Goal: Information Seeking & Learning: Learn about a topic

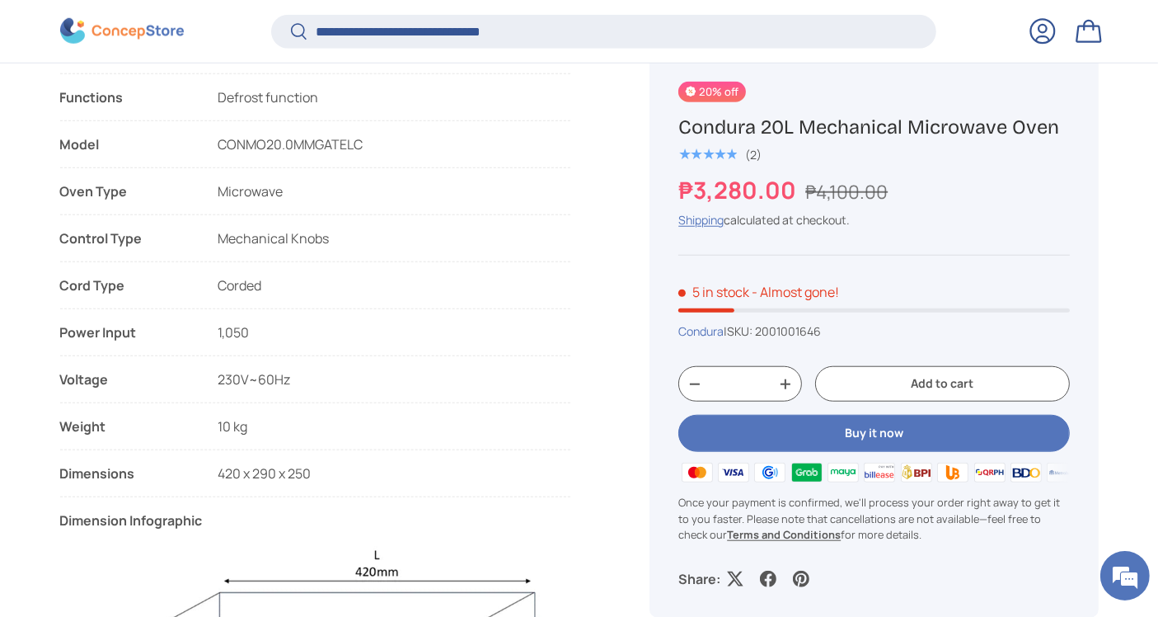
scroll to position [3094, 6742]
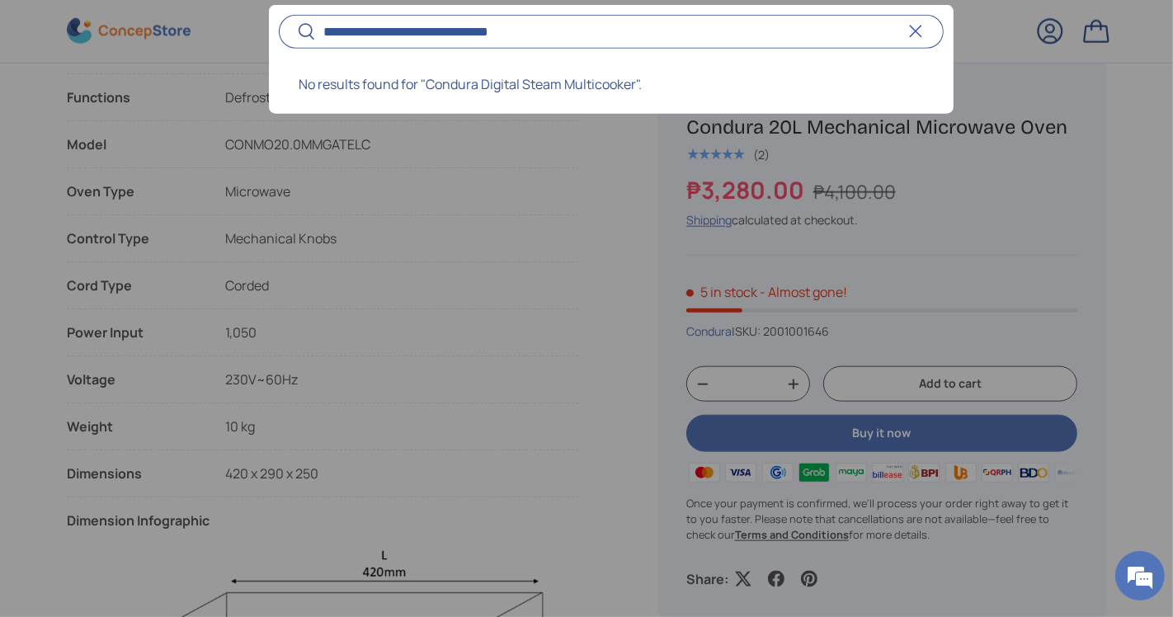
type input "**********"
click at [279, 13] on button "Search" at bounding box center [297, 32] width 37 height 39
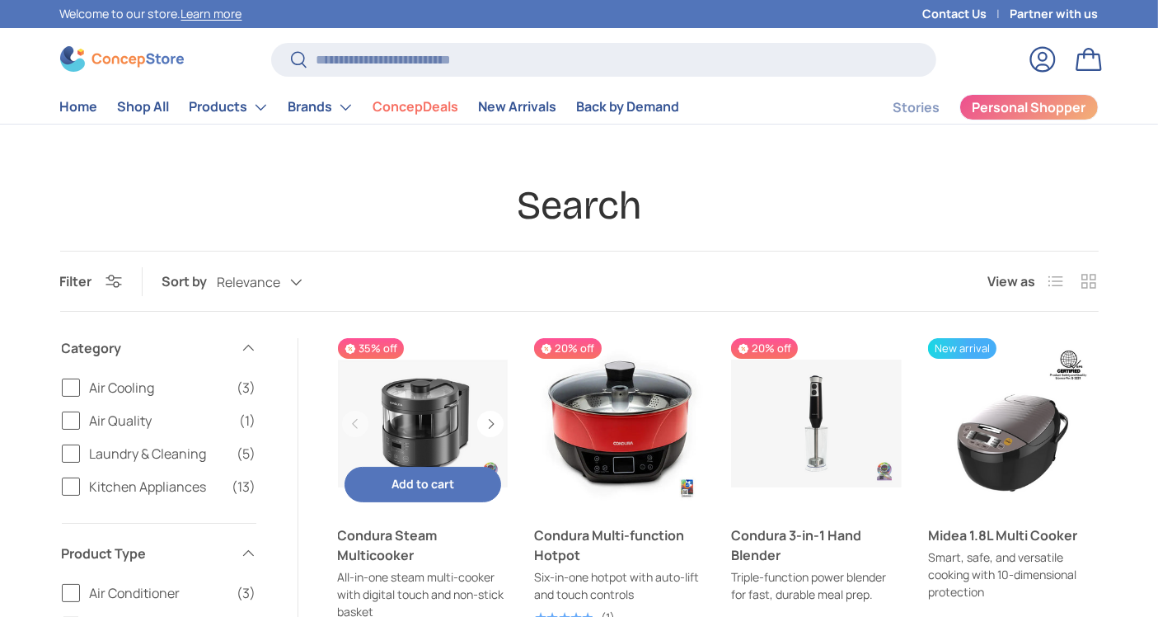
click at [451, 416] on link "Condura Steam Multicooker" at bounding box center [423, 423] width 171 height 171
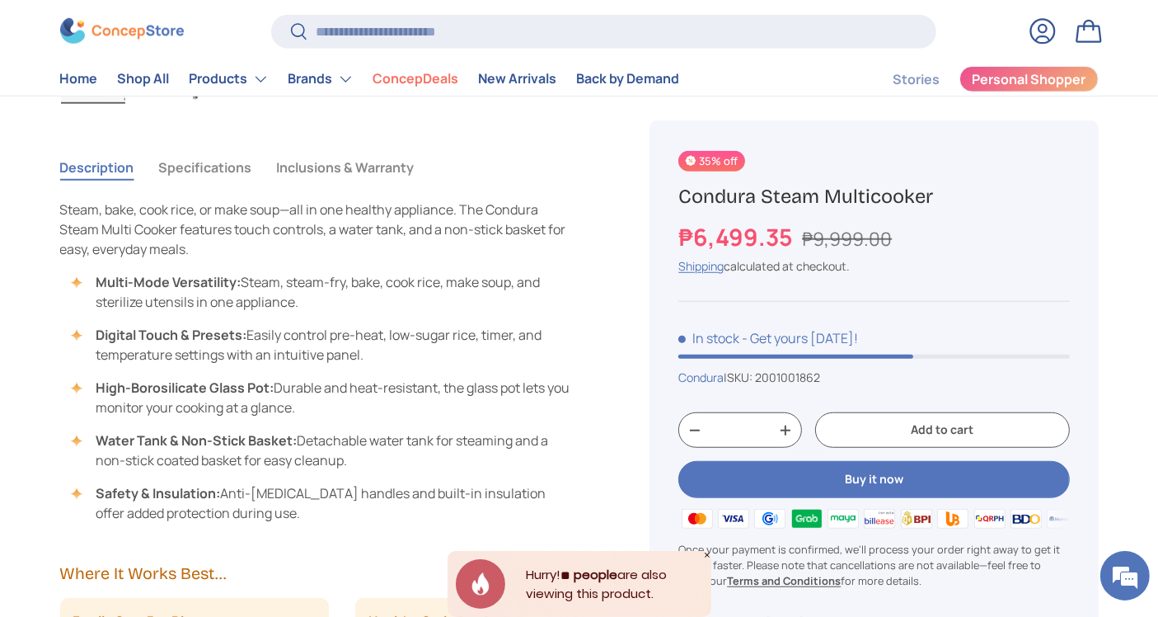
scroll to position [1212, 0]
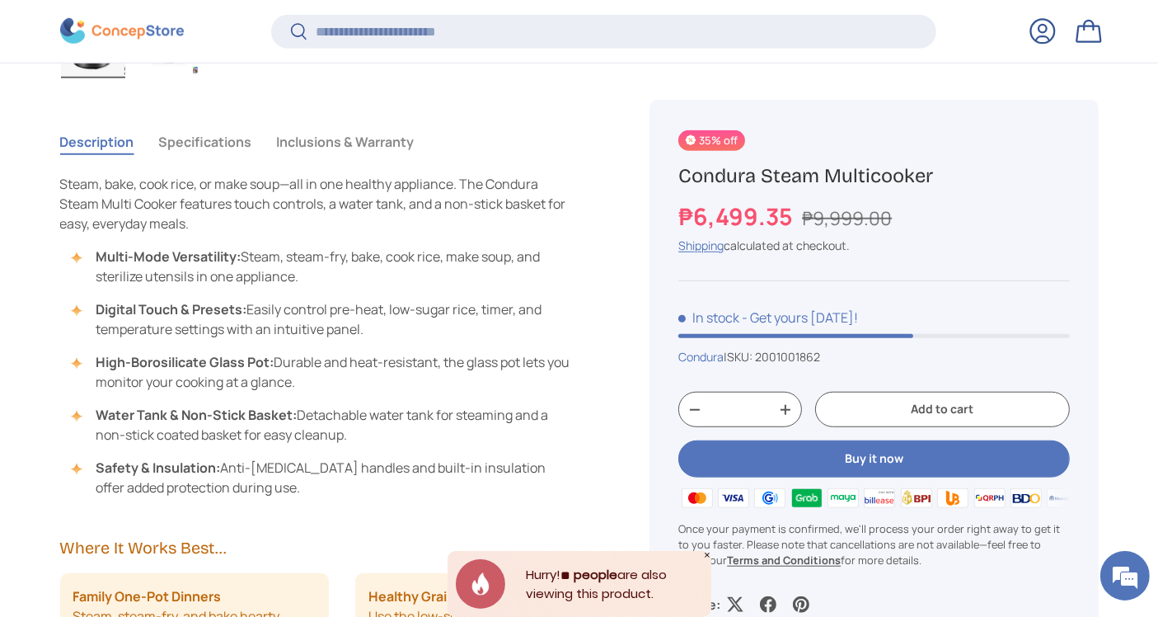
click at [327, 144] on button "Inclusions & Warranty" at bounding box center [346, 142] width 138 height 38
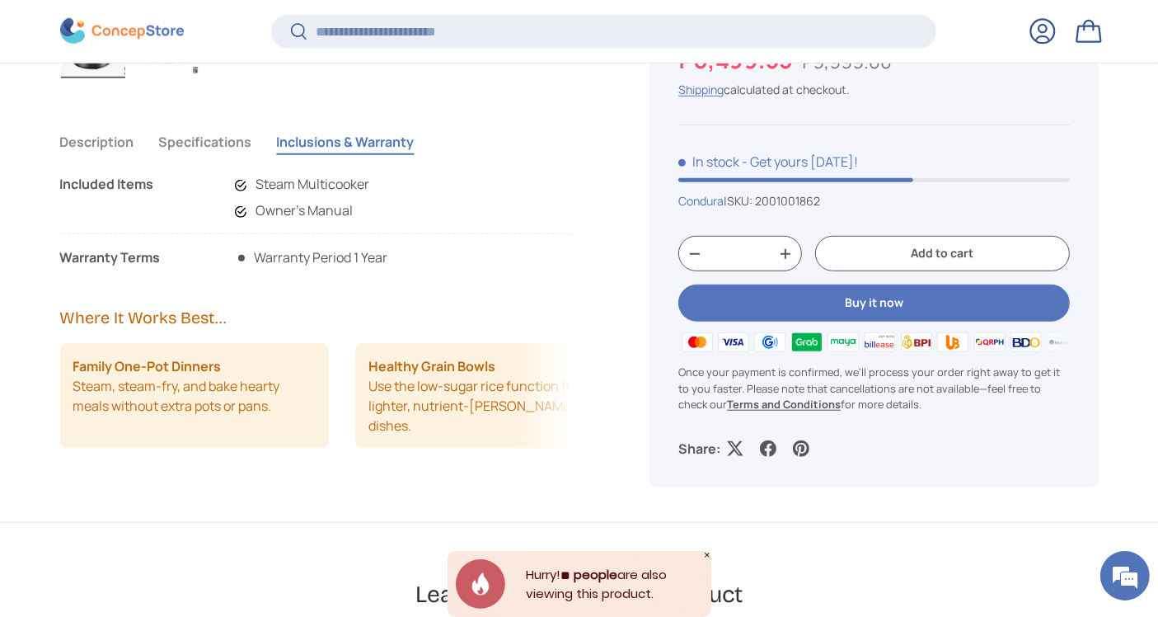
click at [212, 144] on button "Specifications" at bounding box center [205, 142] width 93 height 38
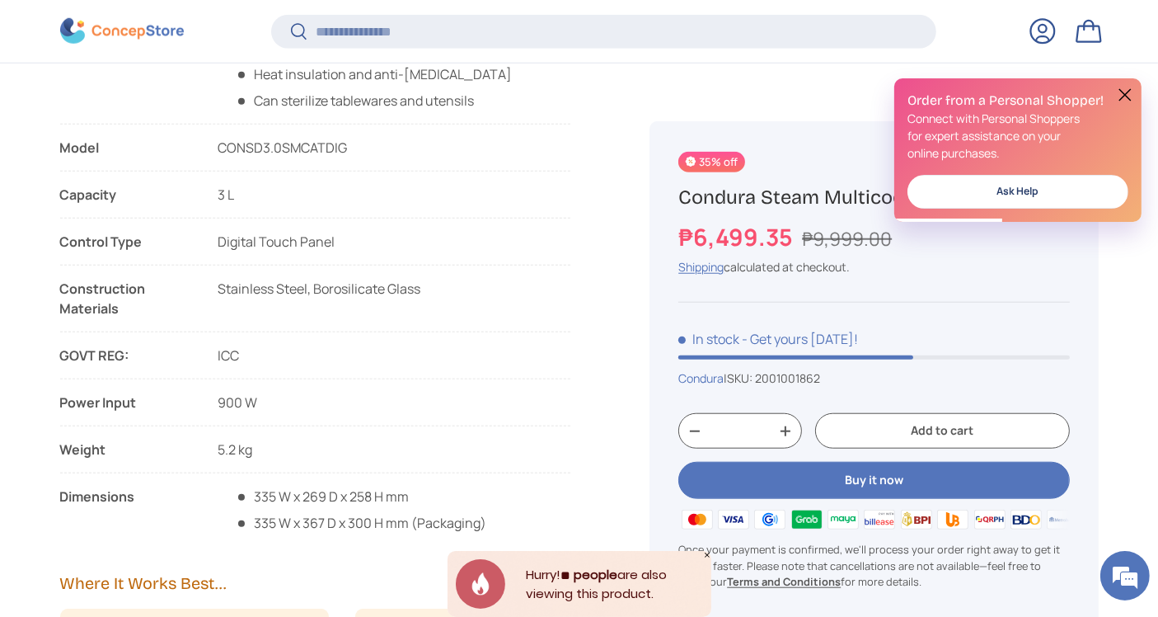
scroll to position [1406, 0]
